Goal: Communication & Community: Answer question/provide support

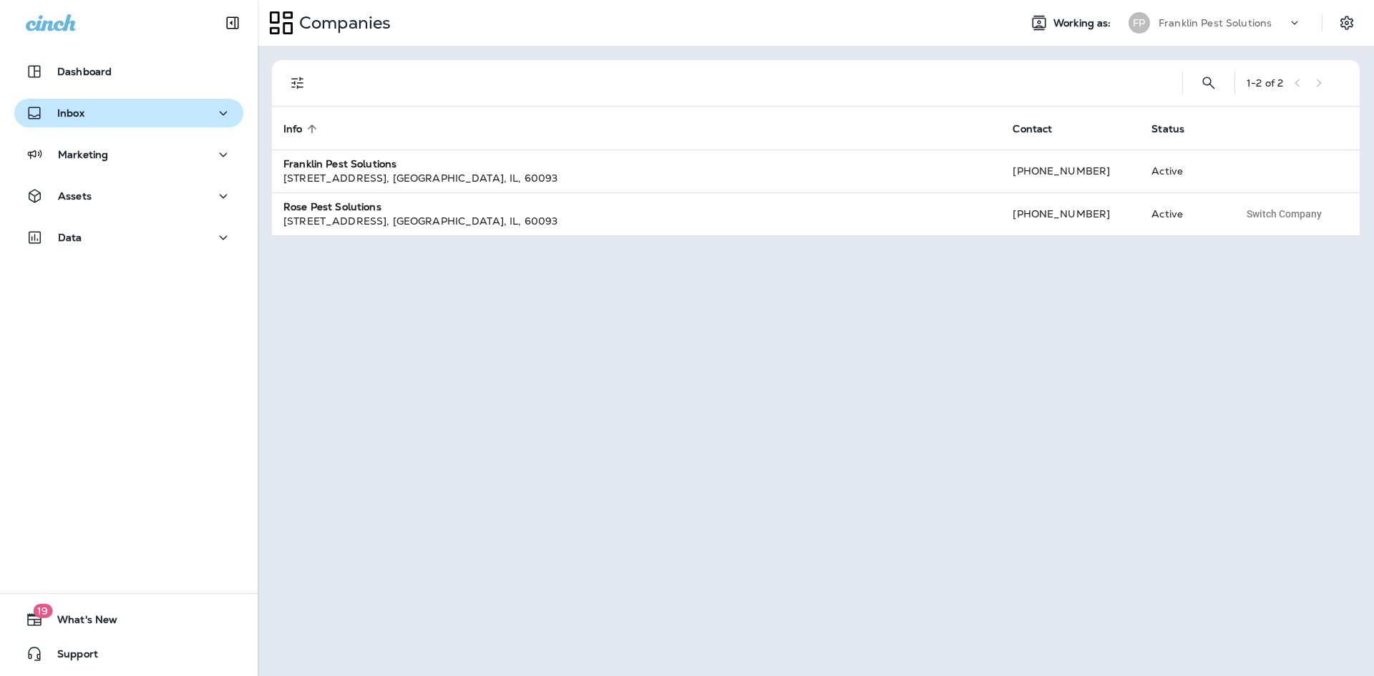
click at [82, 114] on p "Inbox" at bounding box center [70, 112] width 27 height 11
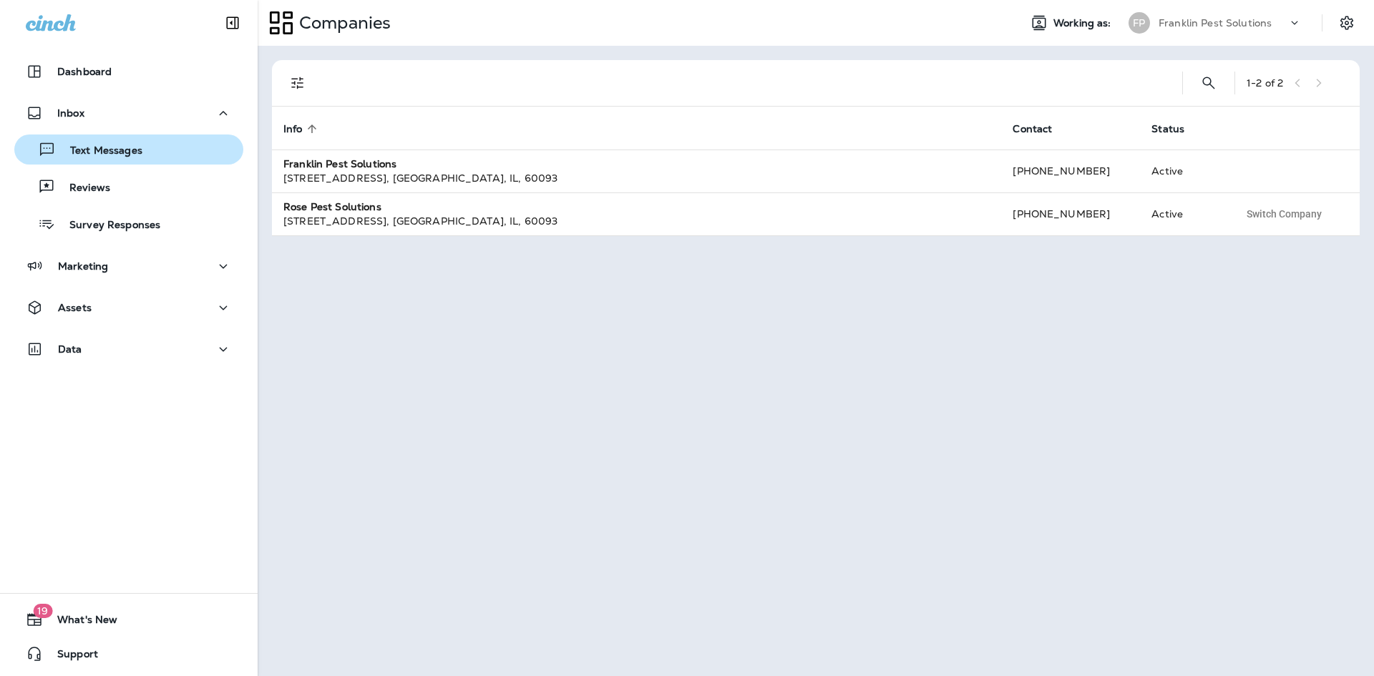
click at [99, 151] on p "Text Messages" at bounding box center [99, 152] width 87 height 14
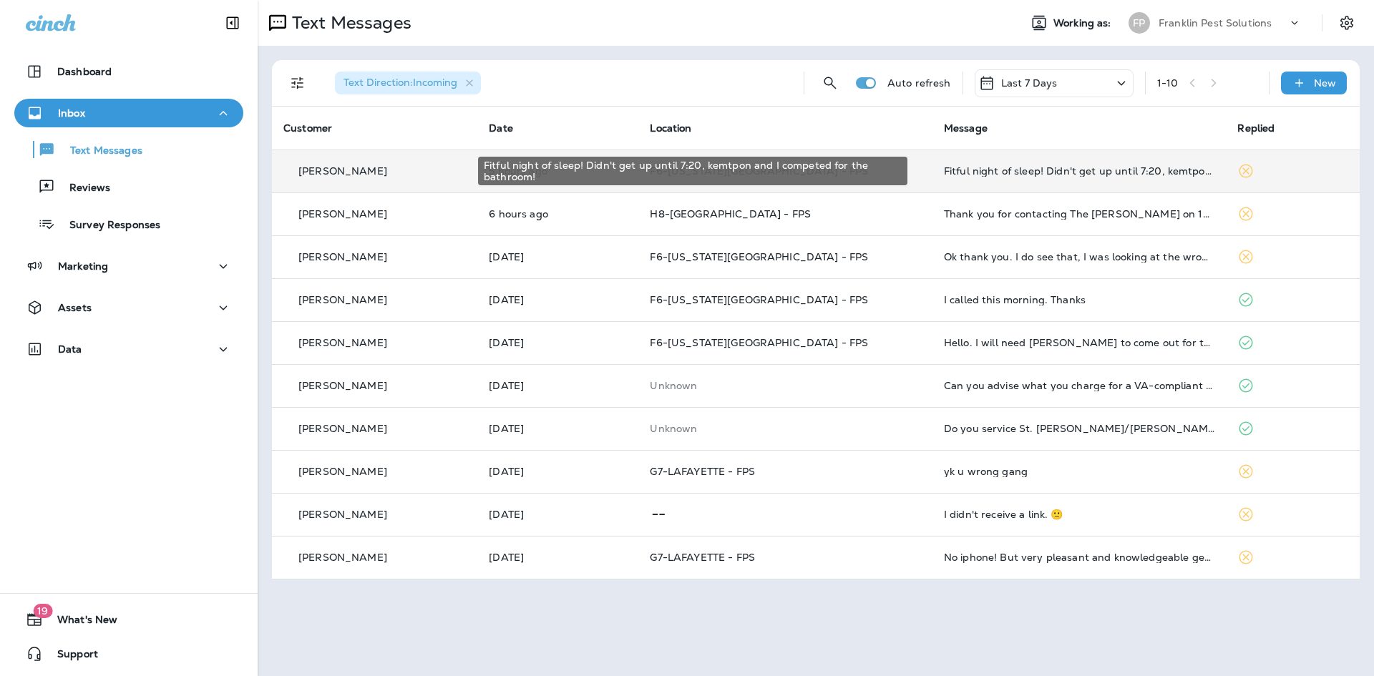
click at [1045, 172] on div "Fitful night of sleep! Didn't get up until 7:20, kemtpon and I competed for the…" at bounding box center [1079, 170] width 271 height 11
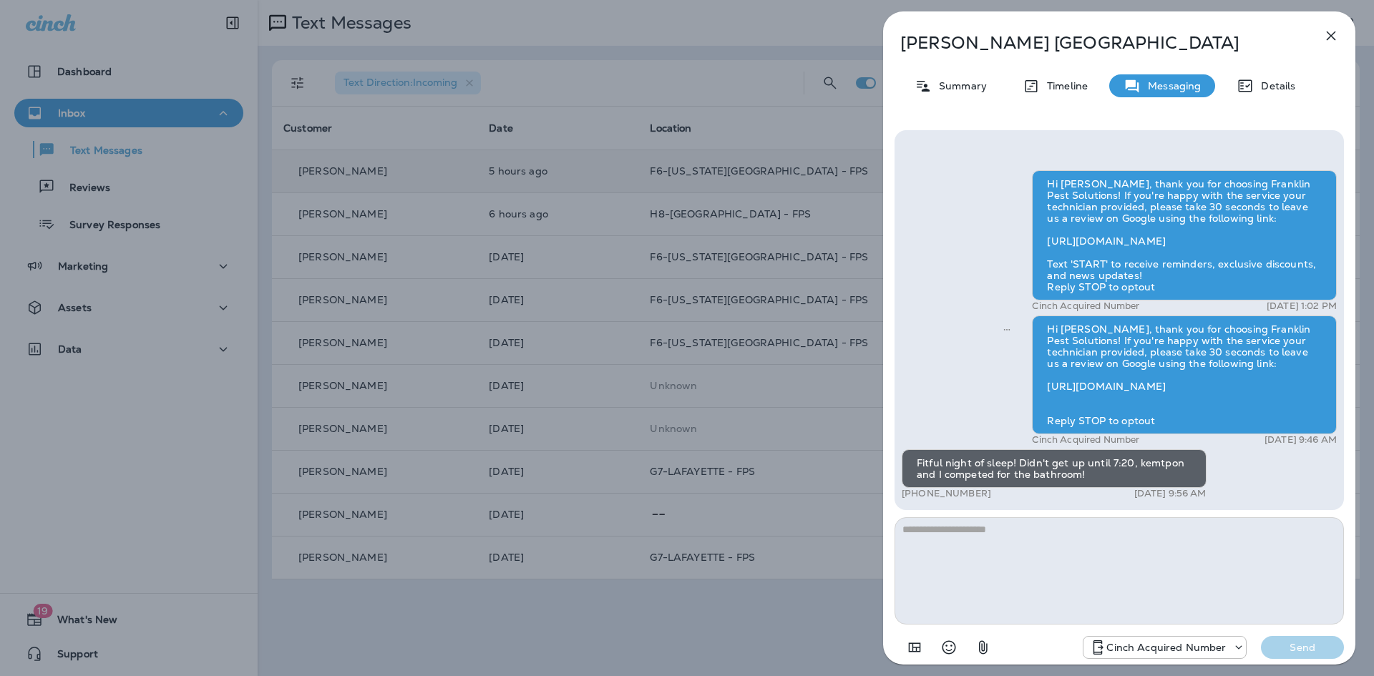
click at [1326, 32] on icon "button" at bounding box center [1330, 35] width 17 height 17
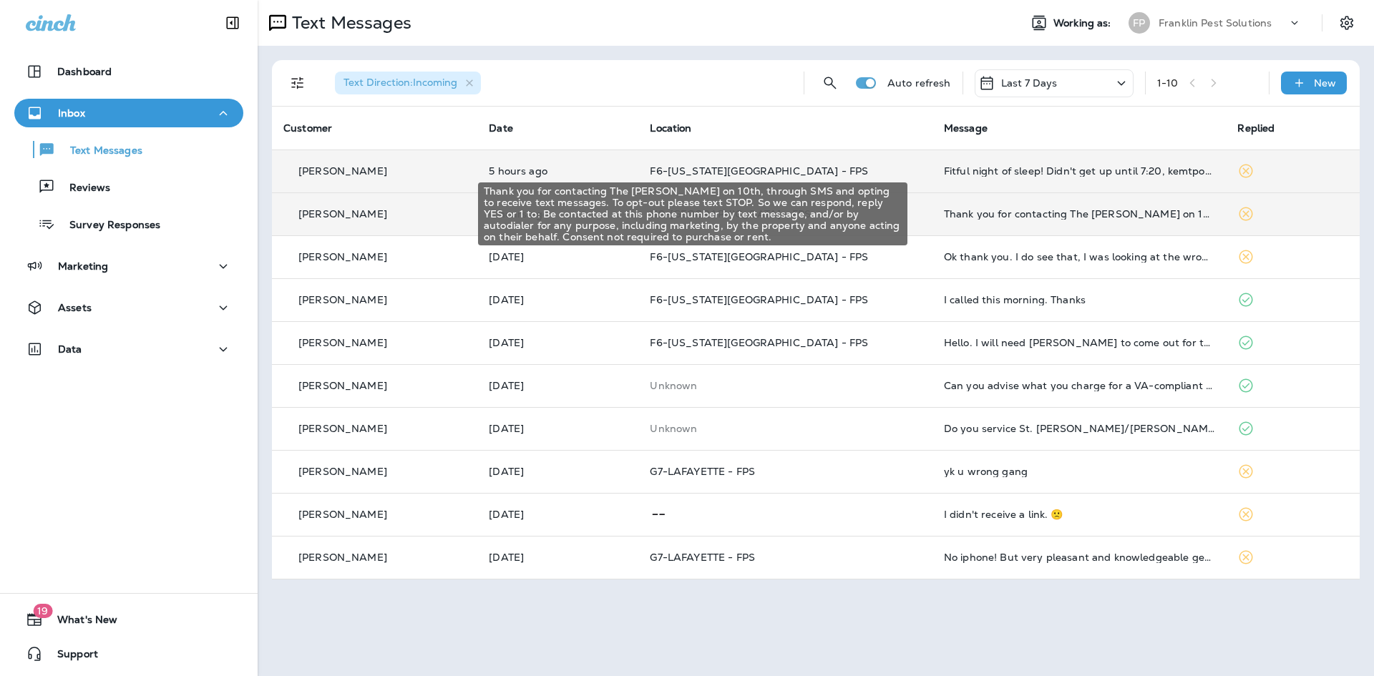
click at [993, 212] on div "Thank you for contacting The [PERSON_NAME] on 10th, through SMS and opting to r…" at bounding box center [1079, 213] width 271 height 11
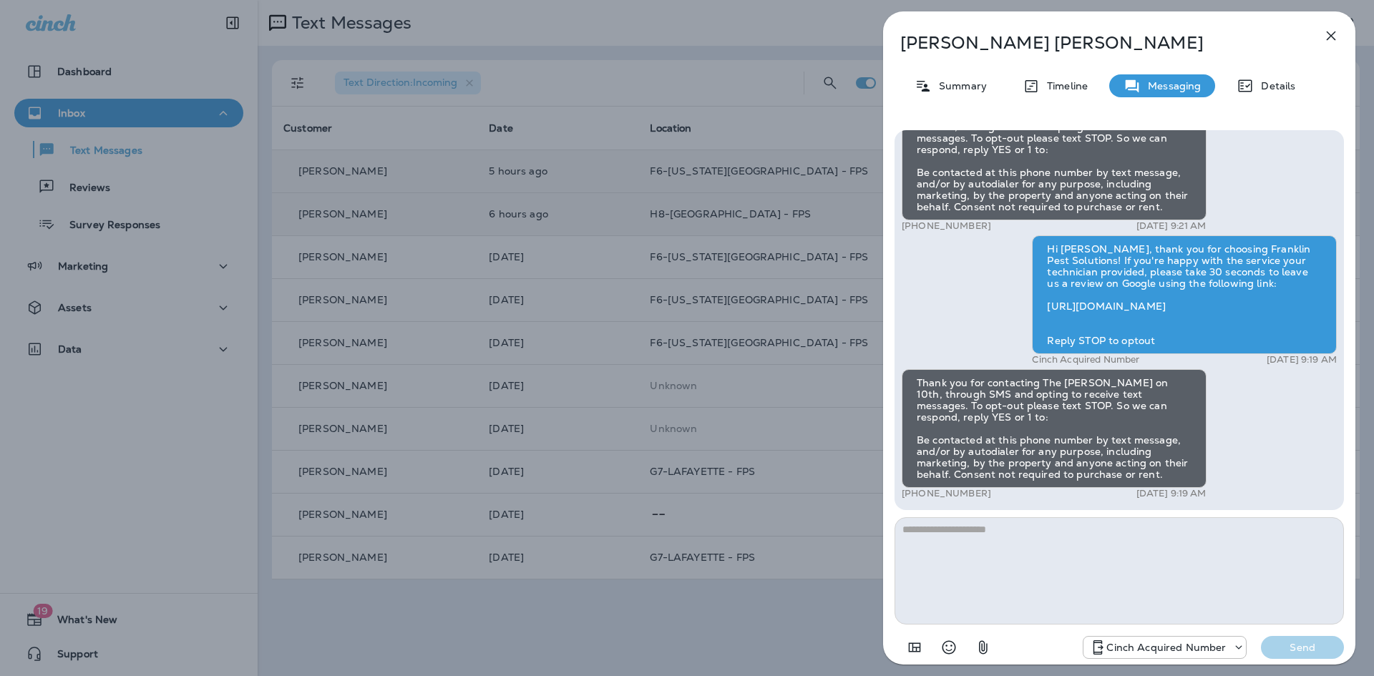
click at [1327, 36] on icon "button" at bounding box center [1330, 35] width 17 height 17
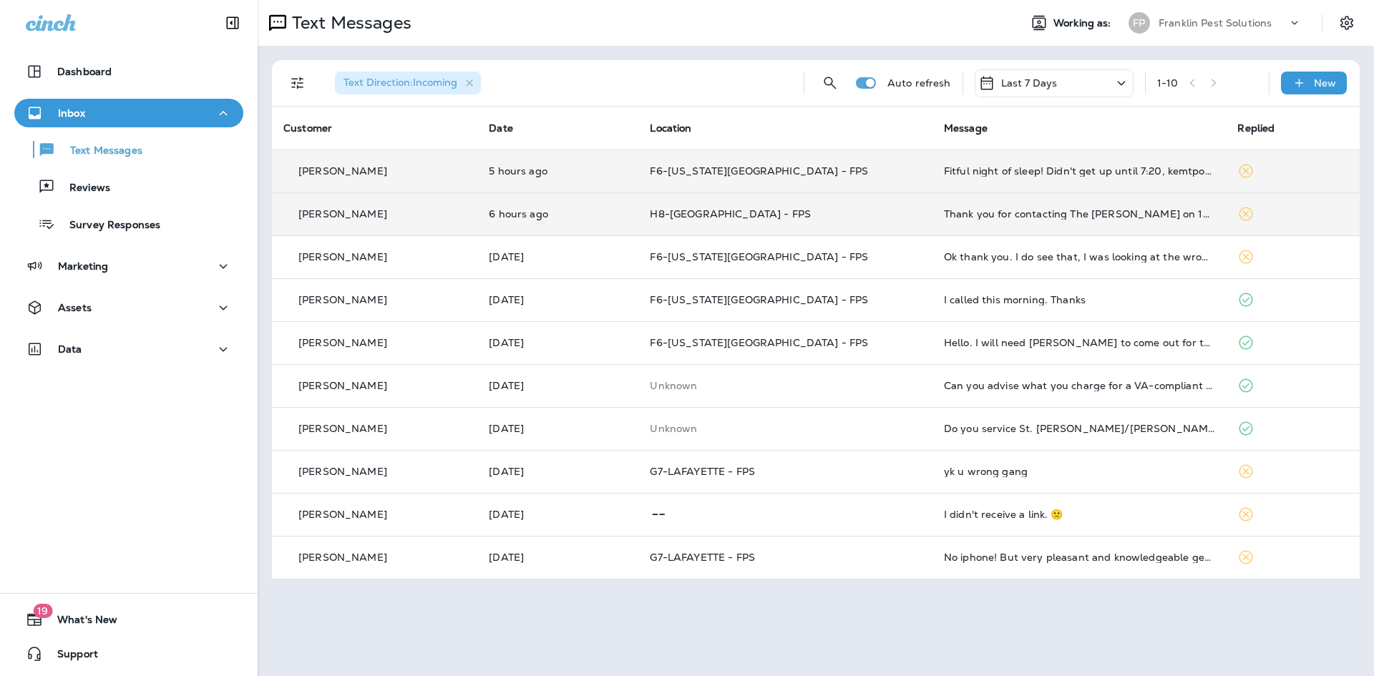
click at [1251, 26] on p "Franklin Pest Solutions" at bounding box center [1214, 22] width 113 height 11
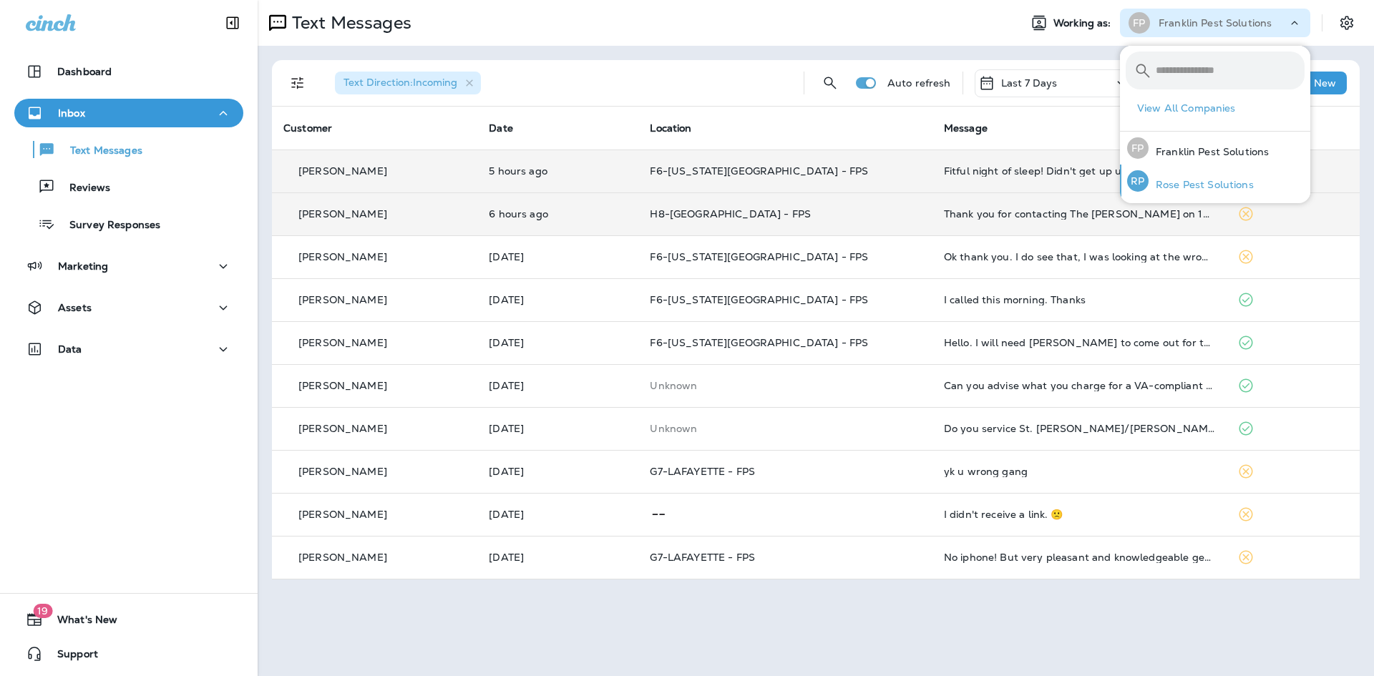
click at [1189, 189] on p "Rose Pest Solutions" at bounding box center [1200, 184] width 105 height 11
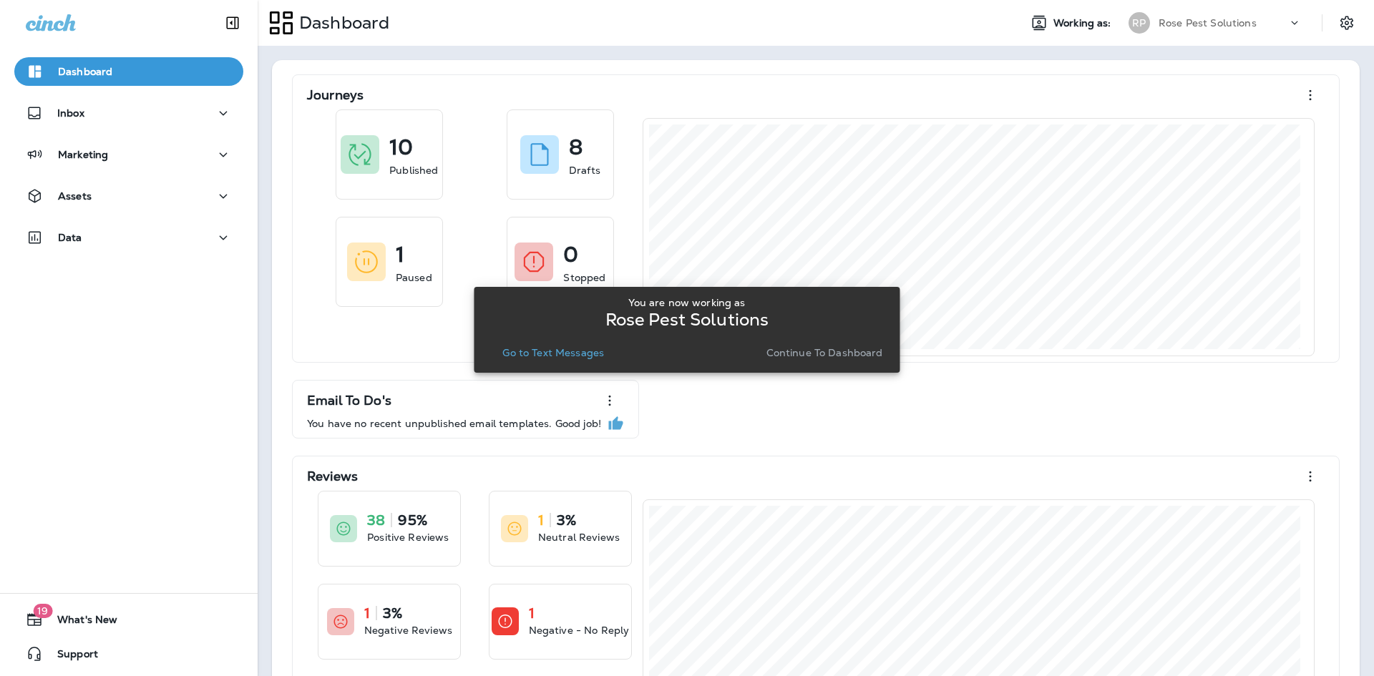
click at [847, 356] on p "Continue to Dashboard" at bounding box center [824, 352] width 117 height 11
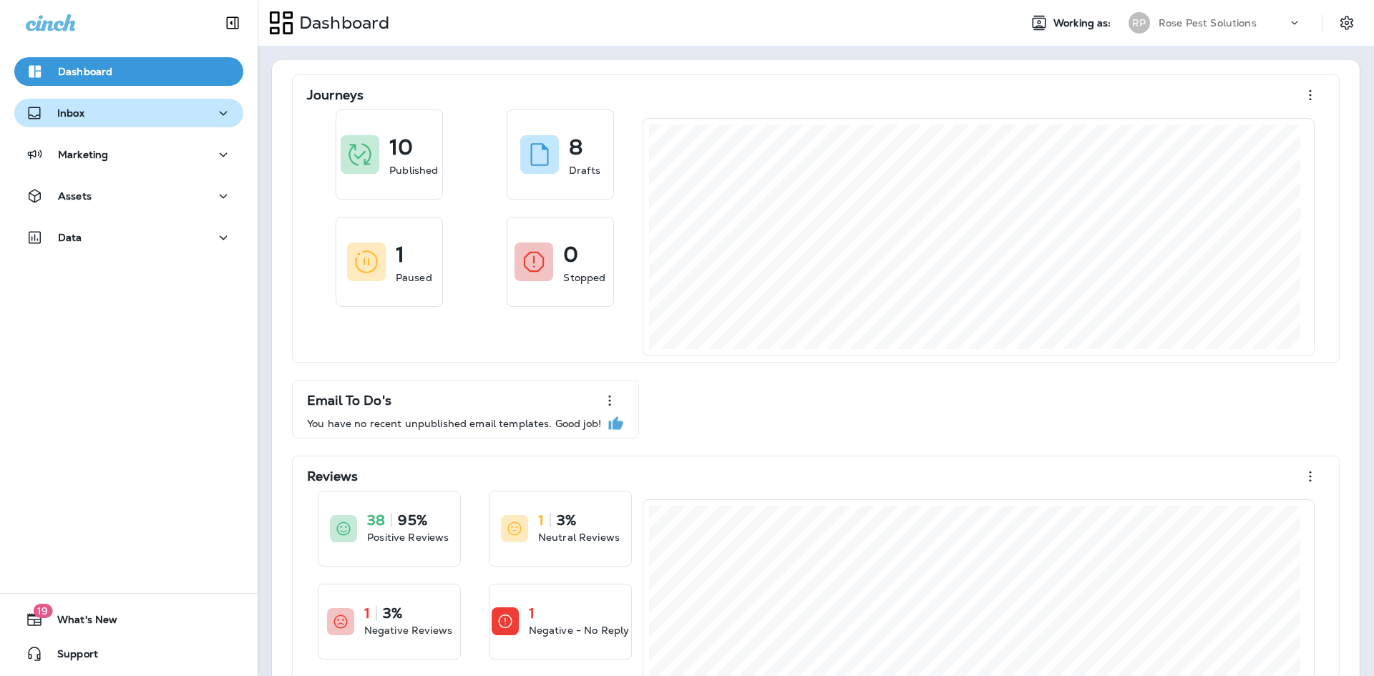
click at [92, 106] on div "Inbox" at bounding box center [129, 113] width 206 height 18
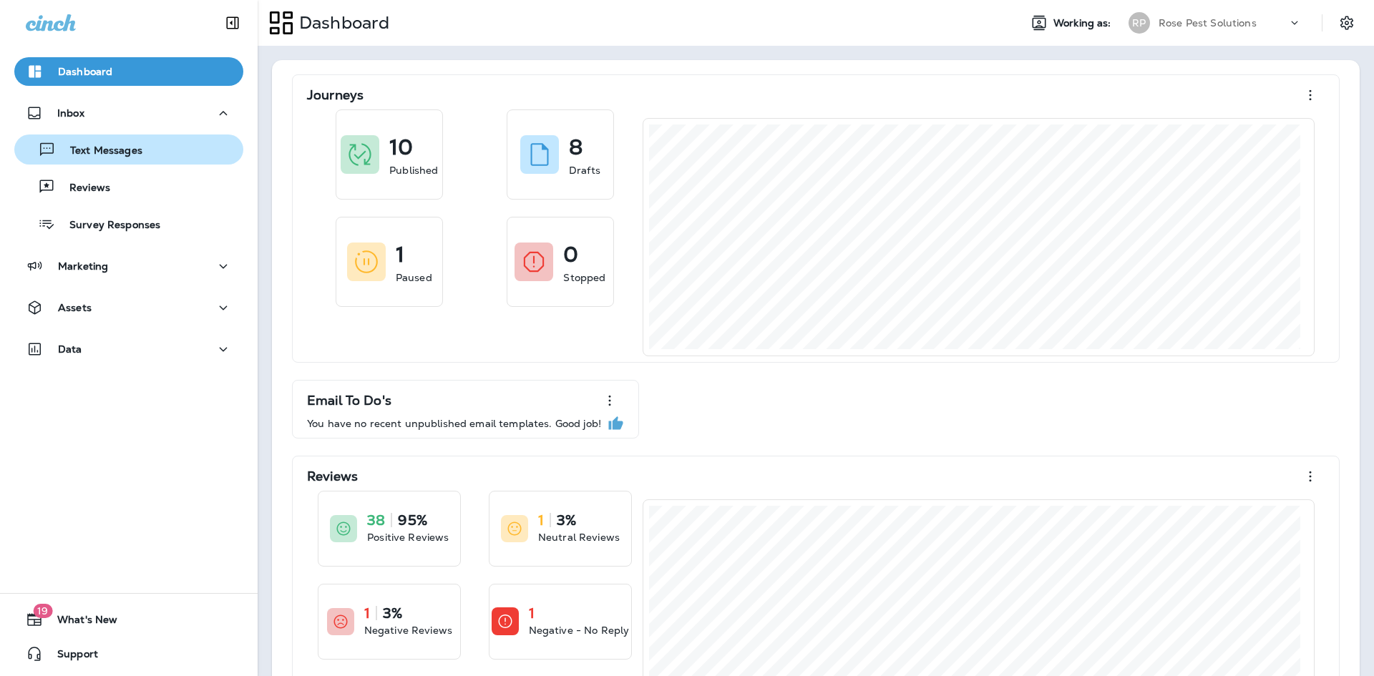
click at [91, 149] on p "Text Messages" at bounding box center [99, 152] width 87 height 14
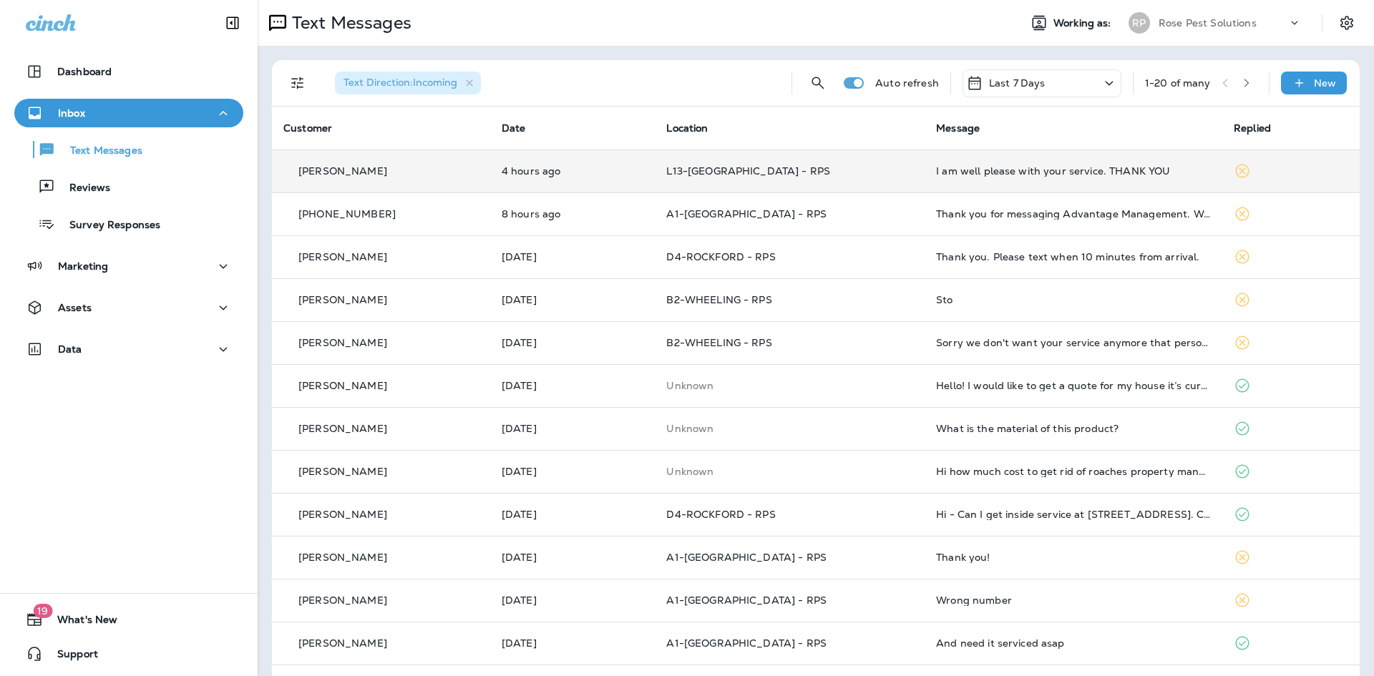
click at [1009, 173] on div "I am well please with your service. THANK YOU" at bounding box center [1073, 170] width 275 height 11
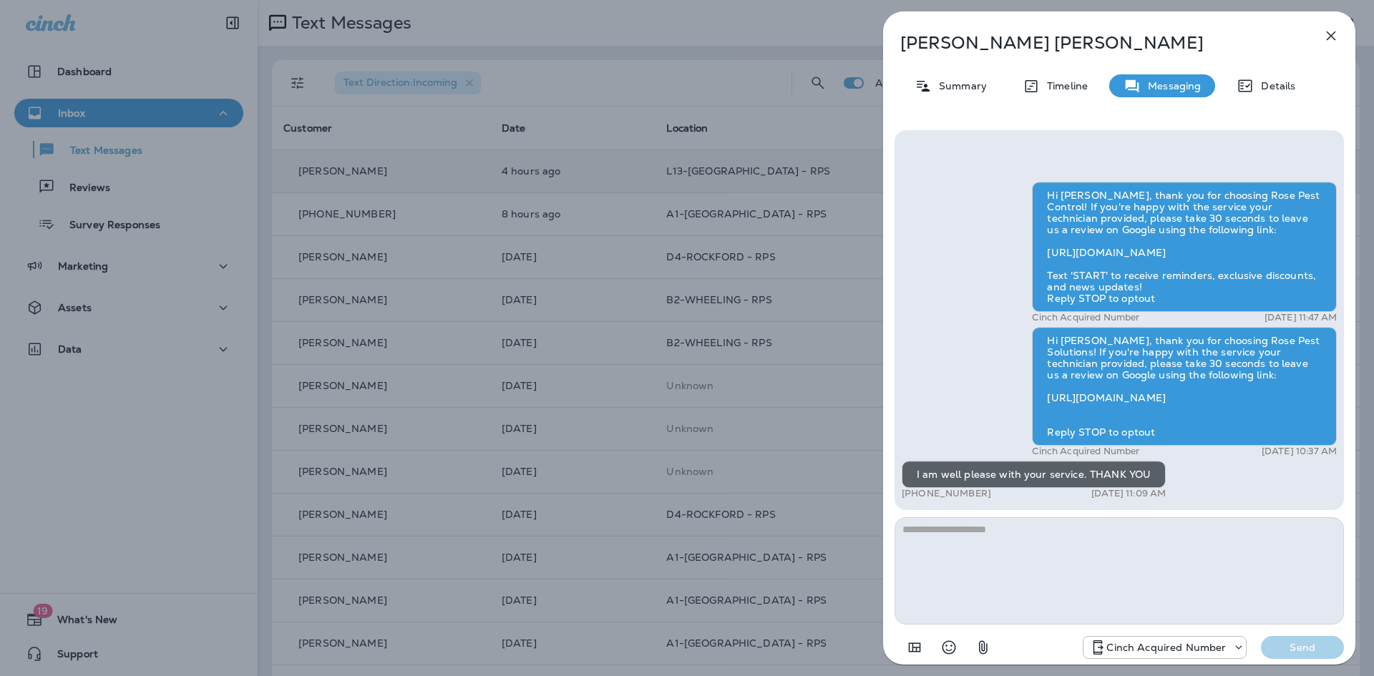
click at [1032, 547] on textarea at bounding box center [1118, 570] width 449 height 107
type textarea "**********"
click at [1301, 655] on button "Send" at bounding box center [1302, 647] width 83 height 23
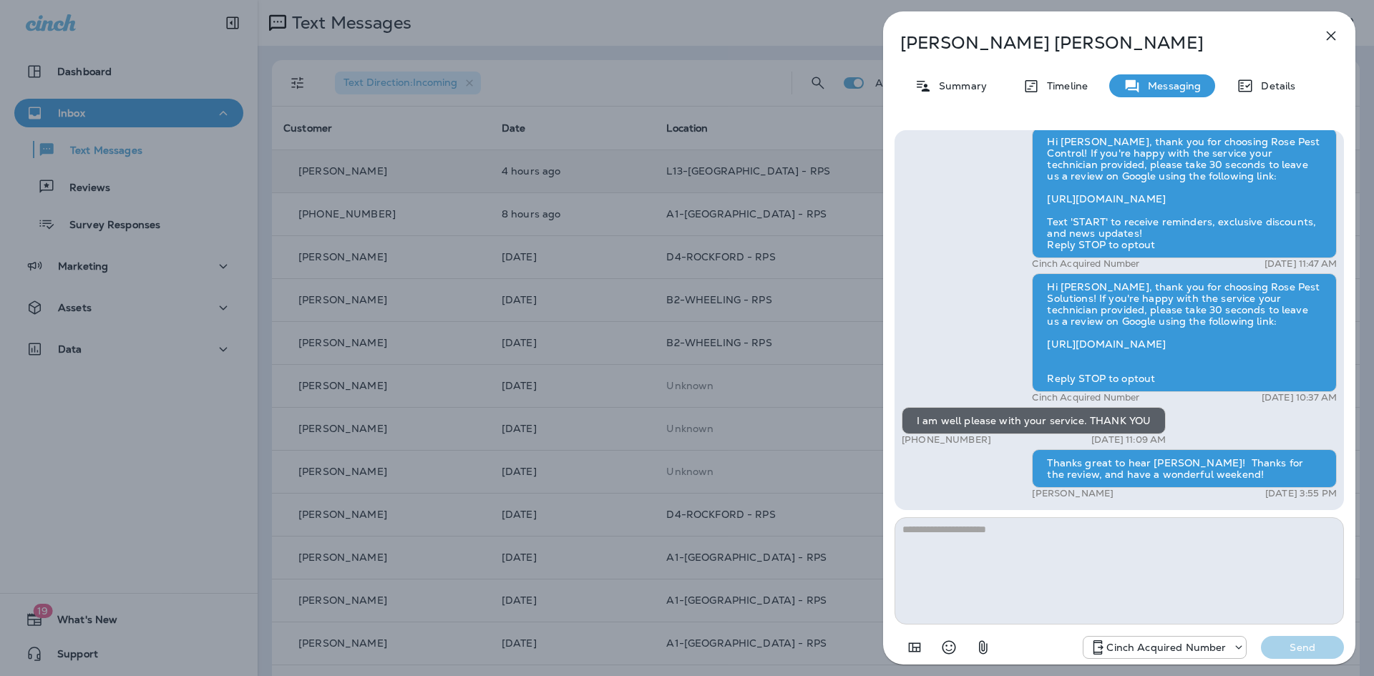
click at [1329, 30] on icon "button" at bounding box center [1330, 35] width 17 height 17
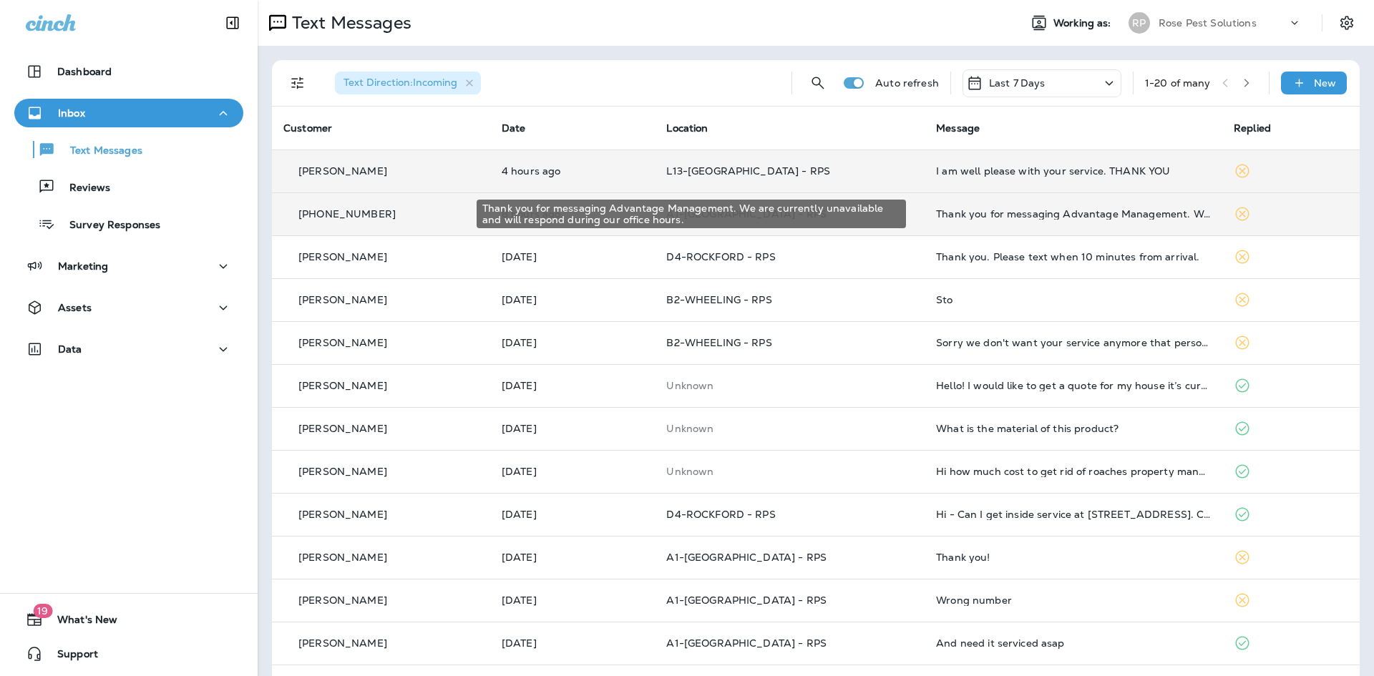
click at [1026, 215] on div "Thank you for messaging Advantage Management. We are currently unavailable and …" at bounding box center [1073, 213] width 275 height 11
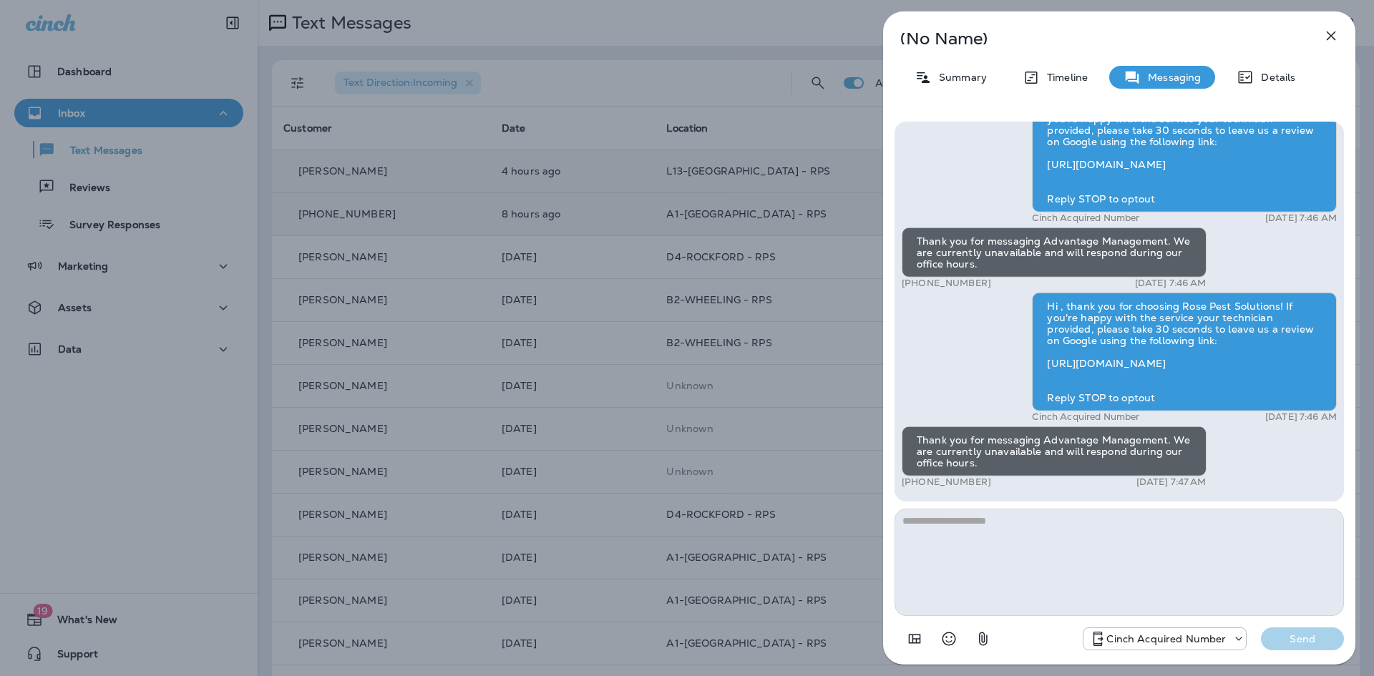
click at [1330, 33] on icon "button" at bounding box center [1330, 35] width 17 height 17
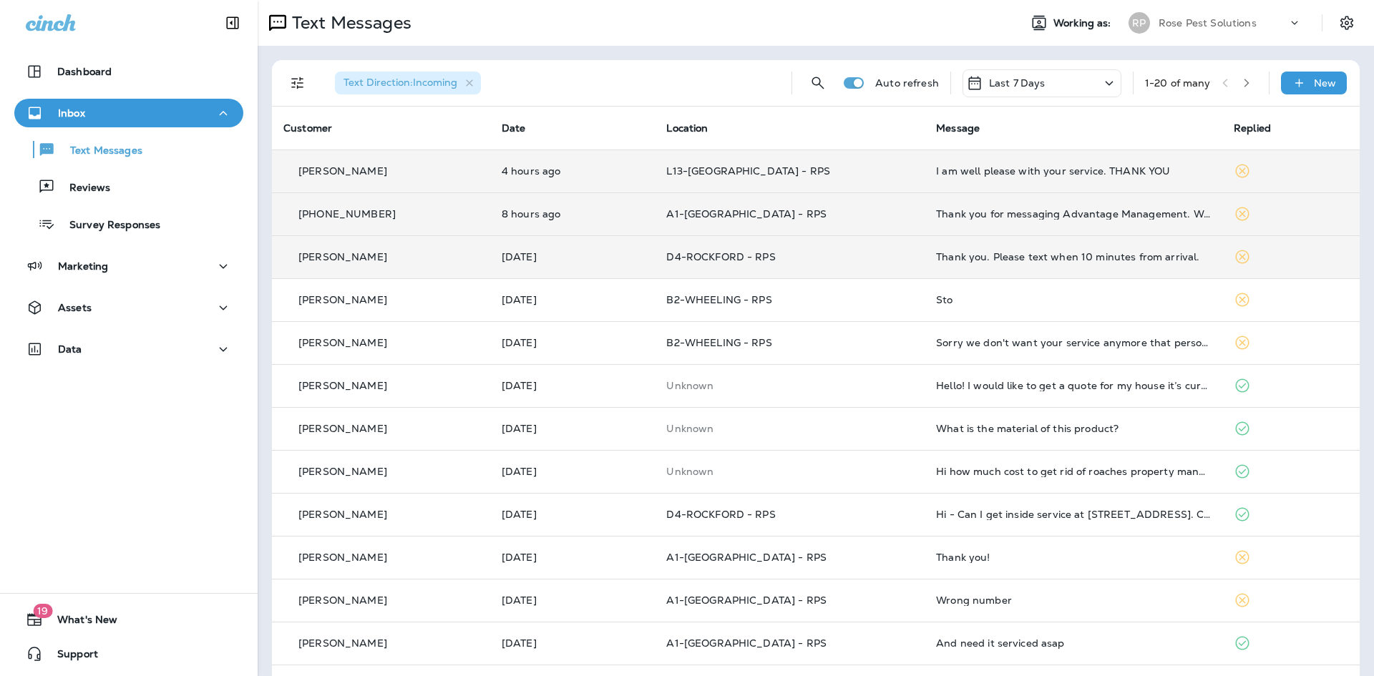
click at [994, 254] on div "Thank you. Please text when 10 minutes from arrival." at bounding box center [1073, 256] width 275 height 11
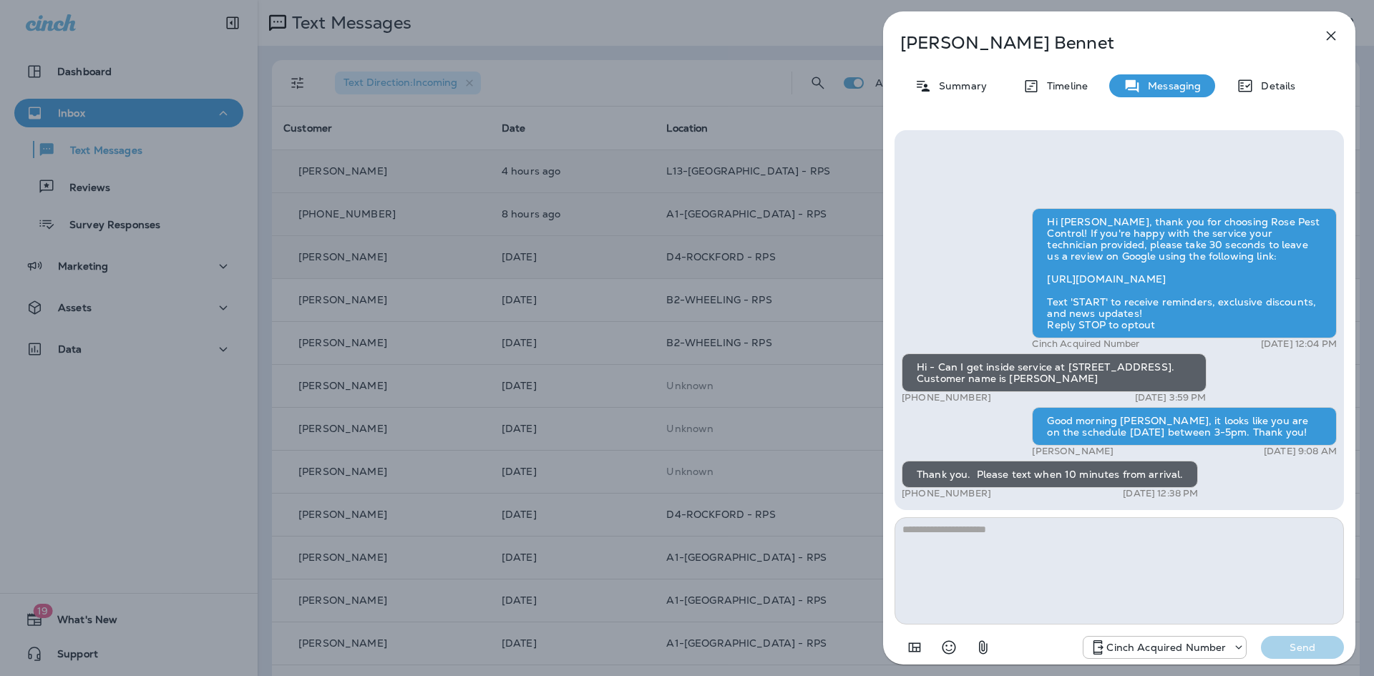
click at [1327, 30] on icon "button" at bounding box center [1330, 35] width 17 height 17
